Goal: Information Seeking & Learning: Learn about a topic

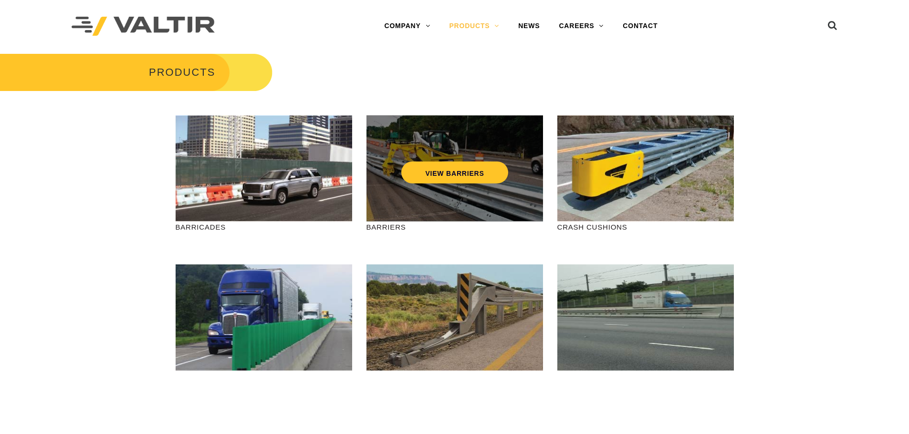
click at [506, 207] on div "VIEW BARRIERS" at bounding box center [454, 168] width 176 height 106
click at [474, 178] on link "VIEW BARRIERS" at bounding box center [454, 173] width 106 height 22
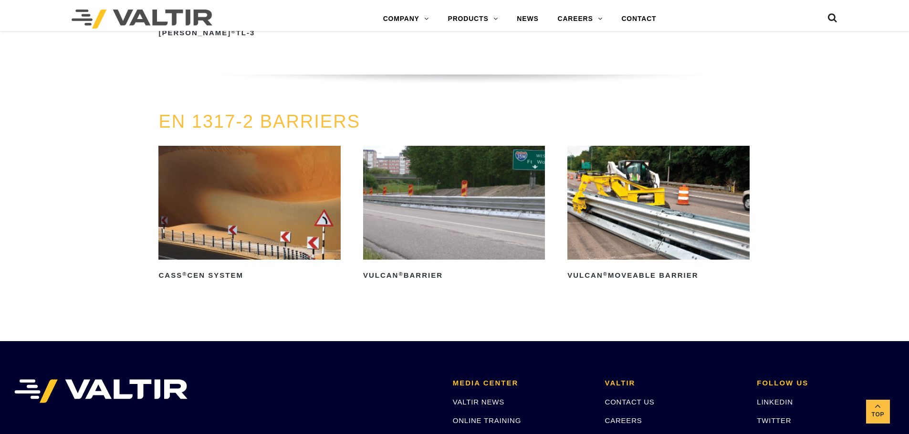
scroll to position [1622, 0]
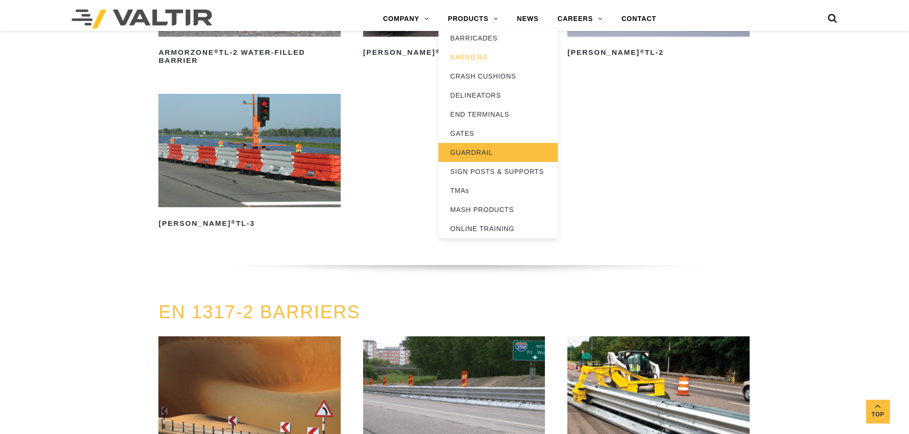
click at [476, 148] on link "GUARDRAIL" at bounding box center [497, 152] width 119 height 19
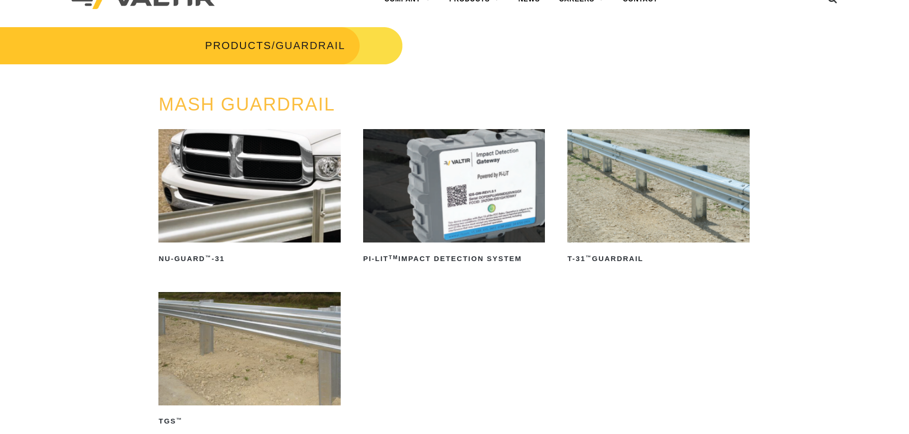
scroll to position [95, 0]
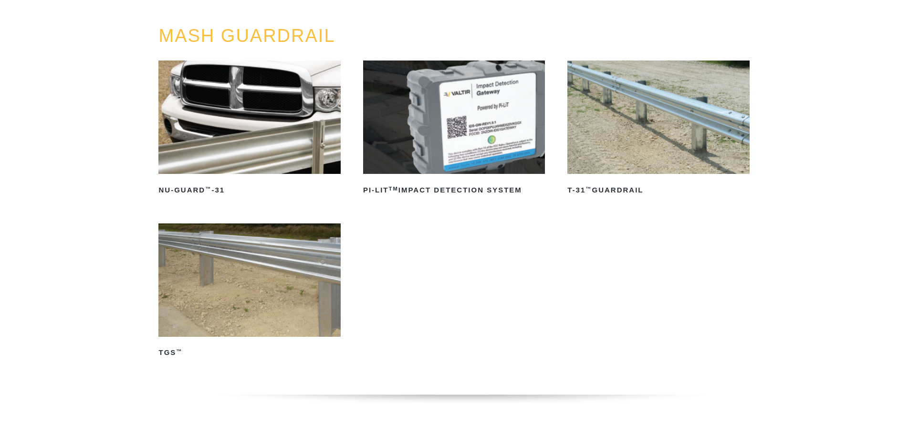
click at [638, 130] on img at bounding box center [658, 118] width 182 height 114
click at [192, 129] on img at bounding box center [249, 118] width 182 height 114
click at [255, 285] on img at bounding box center [249, 281] width 182 height 114
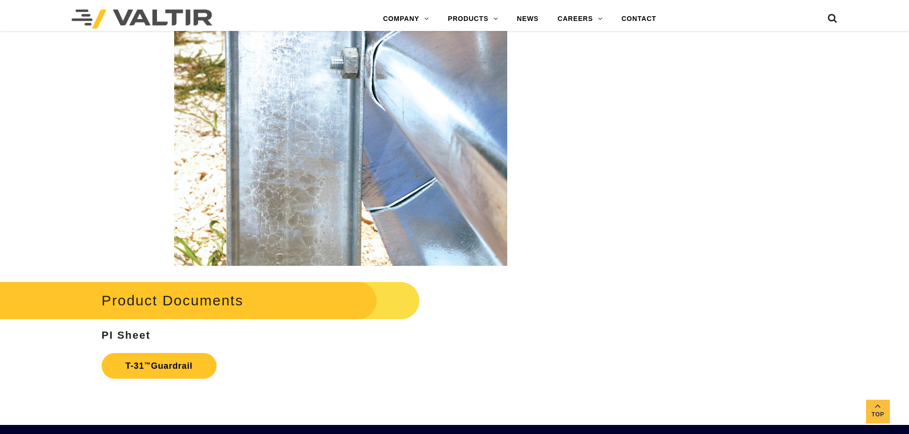
scroll to position [1478, 0]
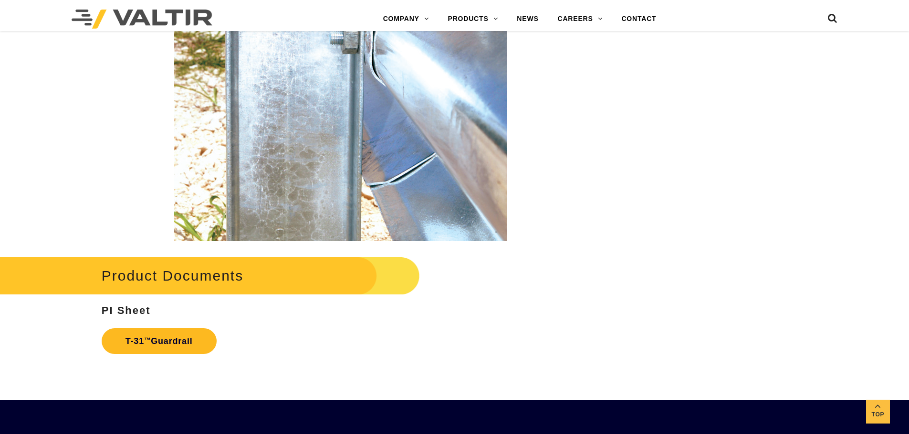
click at [165, 343] on link "T-31 ™ Guardrail" at bounding box center [159, 342] width 115 height 26
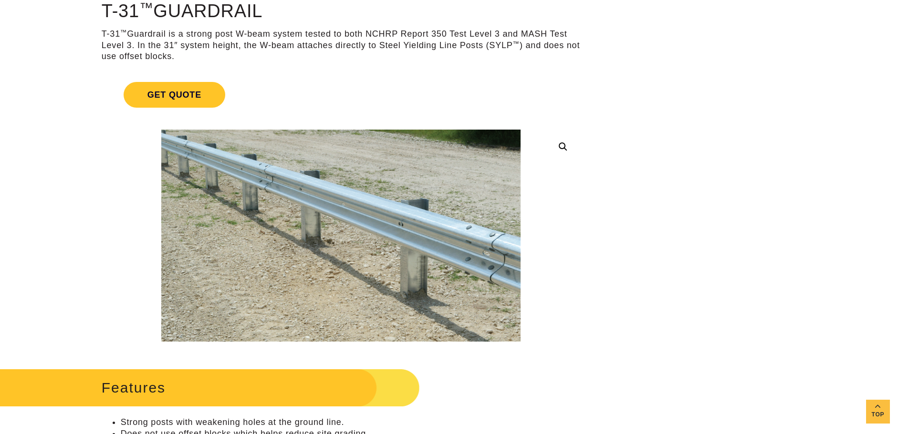
scroll to position [0, 0]
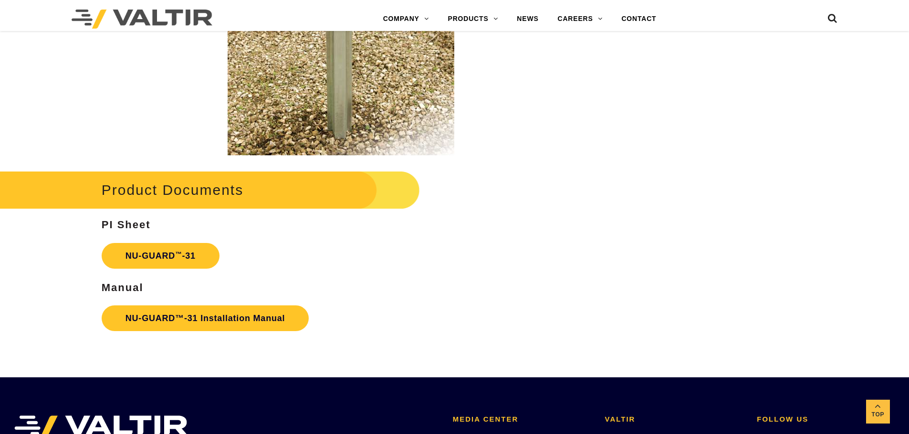
scroll to position [1526, 0]
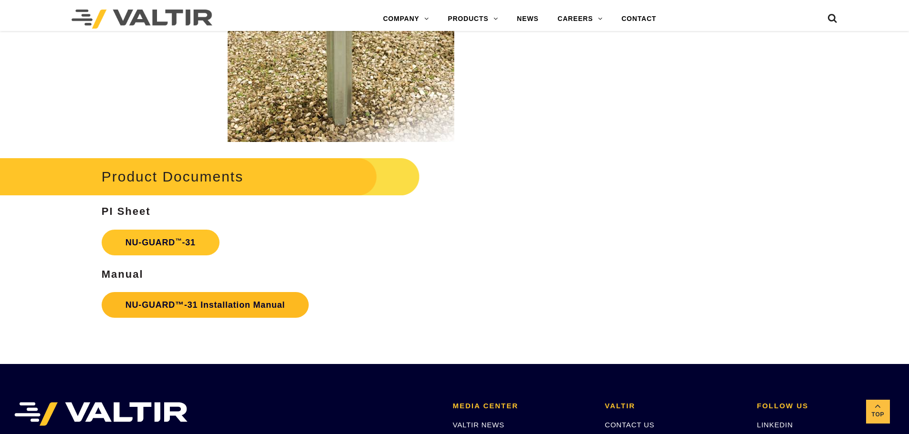
click at [250, 298] on link "NU-GUARD™-31 Installation Manual" at bounding box center [205, 305] width 207 height 26
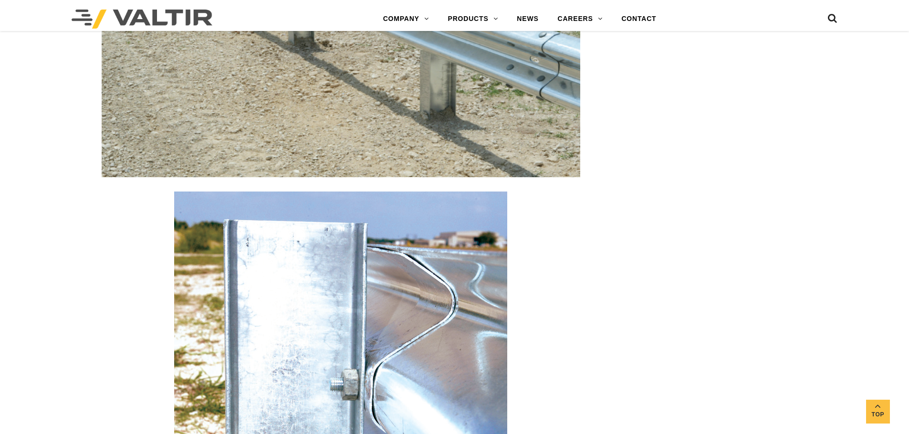
scroll to position [1145, 0]
